Goal: Transaction & Acquisition: Purchase product/service

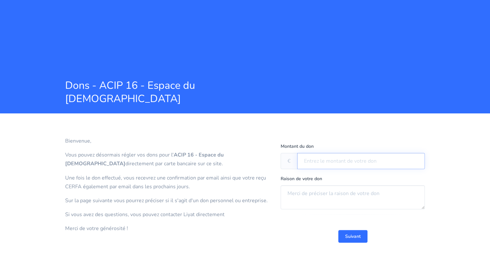
click at [320, 160] on input "text" at bounding box center [361, 161] width 128 height 16
type input "1 026"
click at [301, 191] on textarea at bounding box center [352, 197] width 144 height 24
type textarea "Selihot 1ère ouverture kipour + montée à la [DEMOGRAPHIC_DATA] avec tout le mon…"
click at [352, 231] on button "Suivant" at bounding box center [352, 236] width 29 height 13
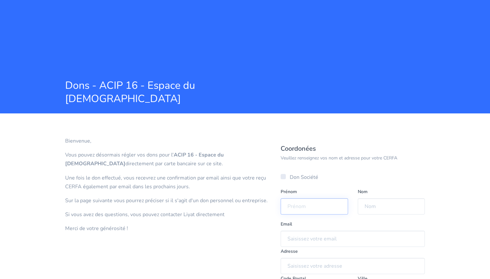
click at [317, 201] on input "text" at bounding box center [313, 206] width 67 height 16
type input "[PERSON_NAME]"
type input "SCHWARZ"
type input "[PERSON_NAME][DOMAIN_NAME][EMAIL_ADDRESS][PERSON_NAME][DOMAIN_NAME]"
type input "[STREET_ADDRESS][PERSON_NAME]"
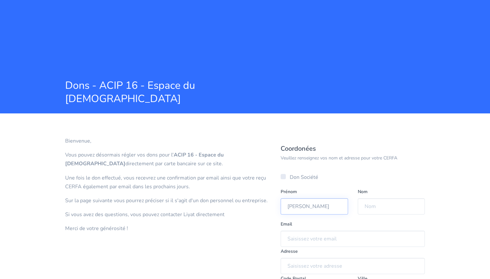
type input "75116"
type input "[GEOGRAPHIC_DATA]"
type input "06 95 01 17 87"
click at [352, 202] on div "Prénom [PERSON_NAME]" at bounding box center [314, 203] width 77 height 32
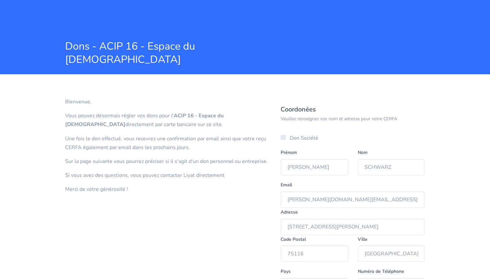
scroll to position [97, 0]
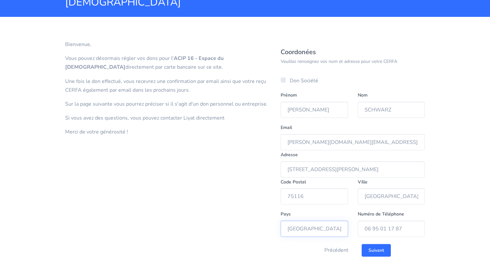
click at [331, 229] on input "[GEOGRAPHIC_DATA]" at bounding box center [313, 228] width 67 height 16
click at [262, 257] on div "Bienvenue, Vous pouvez désormais régler vos dons pour l' ACIP 16 - Espace du [D…" at bounding box center [167, 148] width 215 height 220
click at [382, 250] on input "Suivant" at bounding box center [375, 250] width 29 height 13
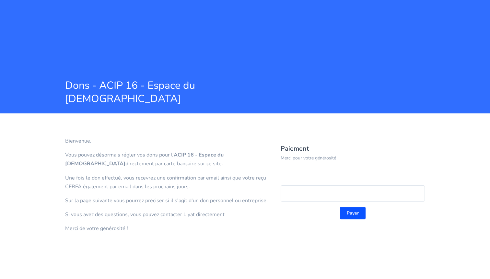
click at [350, 216] on button "Payer" at bounding box center [353, 213] width 26 height 13
click at [371, 243] on div "Montant du don € 1 026 Raison de votre don Selihot 1ère ouverture kipour + mont…" at bounding box center [353, 195] width 154 height 107
click at [354, 213] on button "Payer" at bounding box center [353, 213] width 26 height 13
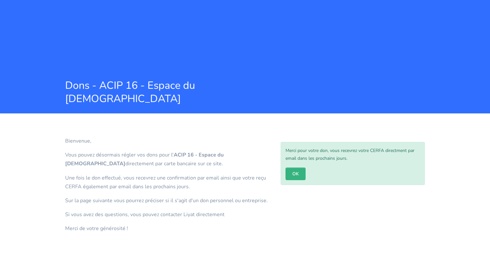
click at [284, 175] on div "Merci pour votre don, vous recevrez votre CERFA directment par email dans les p…" at bounding box center [352, 163] width 144 height 43
click at [287, 175] on link "OK" at bounding box center [295, 173] width 20 height 13
